Goal: Task Accomplishment & Management: Complete application form

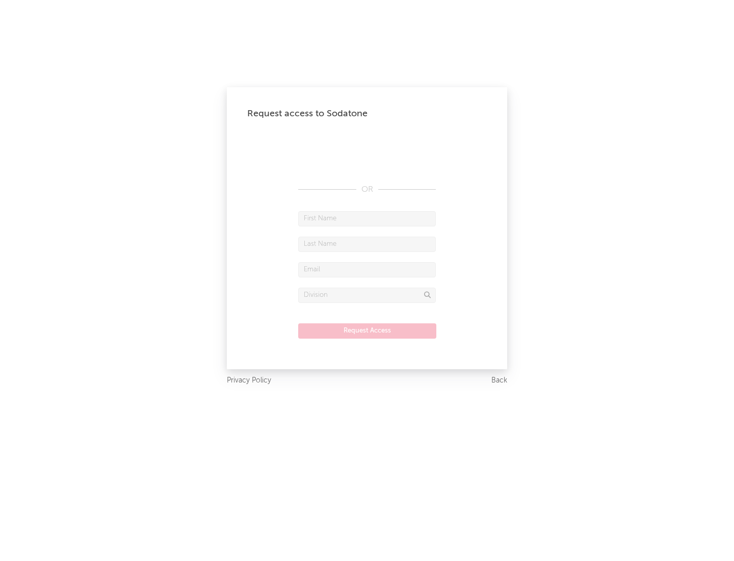
click at [367, 218] on input "text" at bounding box center [367, 218] width 138 height 15
type input "[PERSON_NAME]"
click at [367, 244] on input "text" at bounding box center [367, 244] width 138 height 15
type input "[PERSON_NAME]"
click at [367, 269] on input "text" at bounding box center [367, 269] width 138 height 15
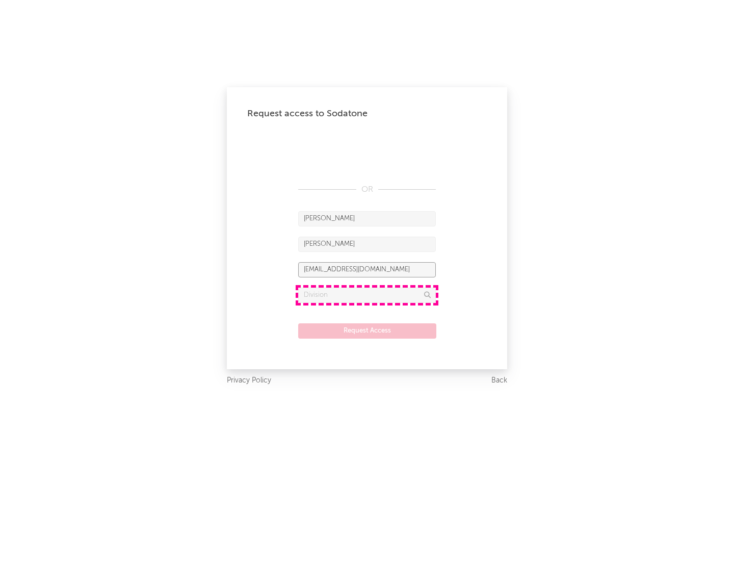
type input "[EMAIL_ADDRESS][DOMAIN_NAME]"
click at [367, 295] on input "text" at bounding box center [367, 295] width 138 height 15
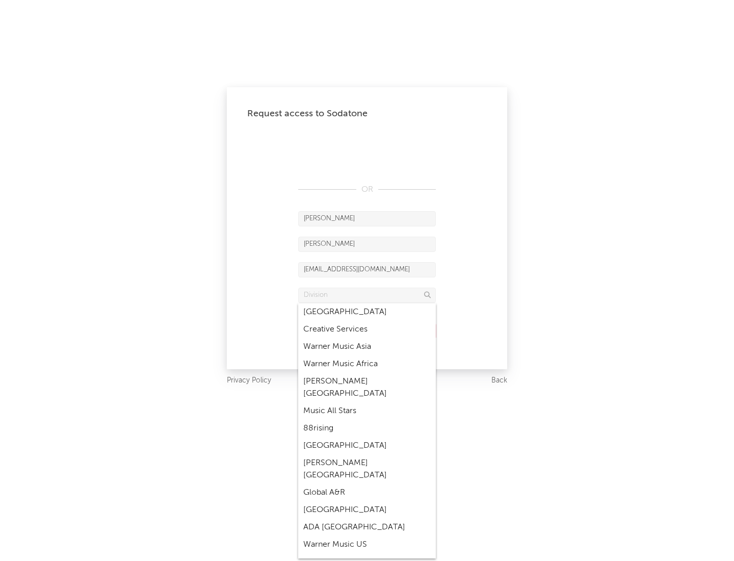
click at [367, 402] on div "Music All Stars" at bounding box center [367, 410] width 138 height 17
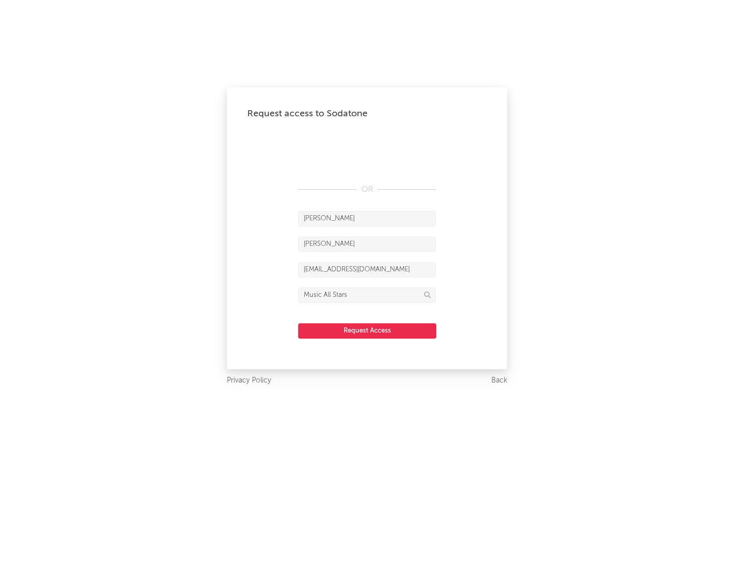
type input "Music All Stars"
click at [367, 330] on button "Request Access" at bounding box center [367, 330] width 138 height 15
